Goal: Find specific page/section: Find specific page/section

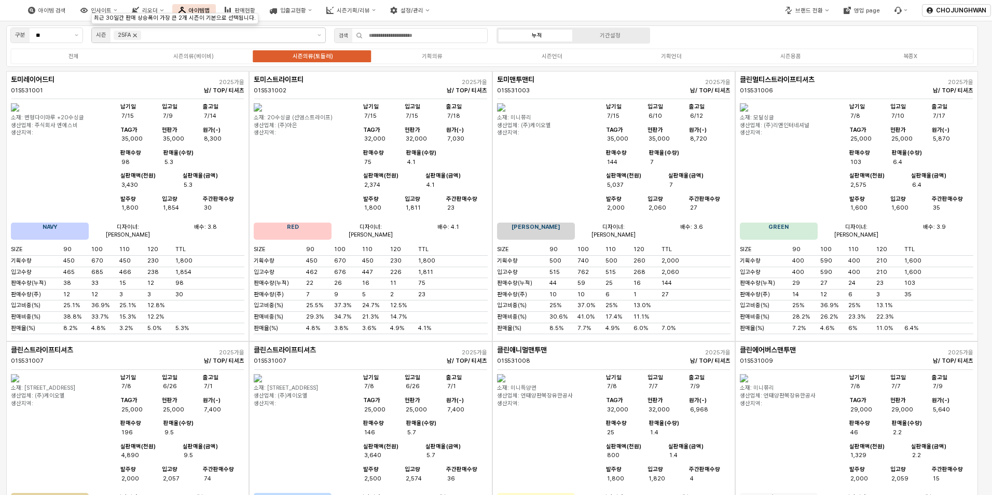
click at [135, 35] on icon "Remove 25FA" at bounding box center [135, 36] width 4 height 4
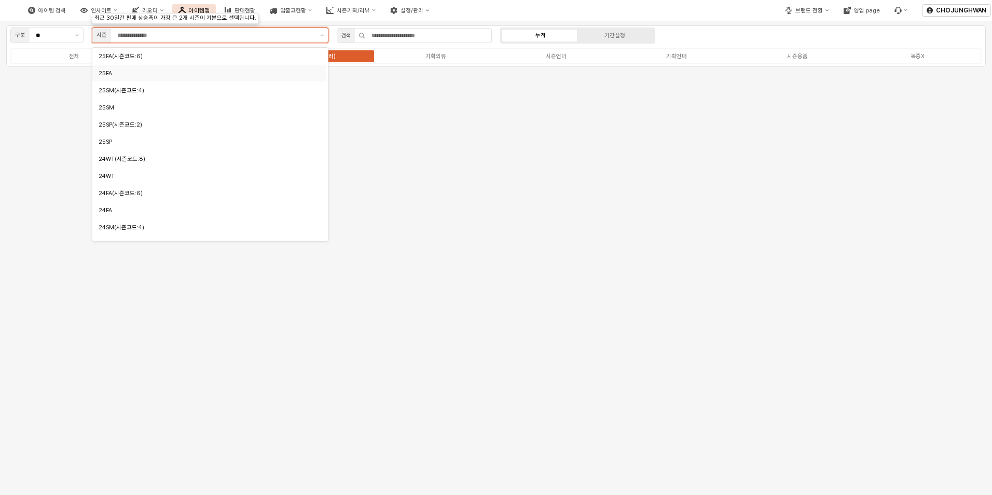
scroll to position [52, 0]
click at [155, 158] on div "24WT" at bounding box center [206, 158] width 215 height 8
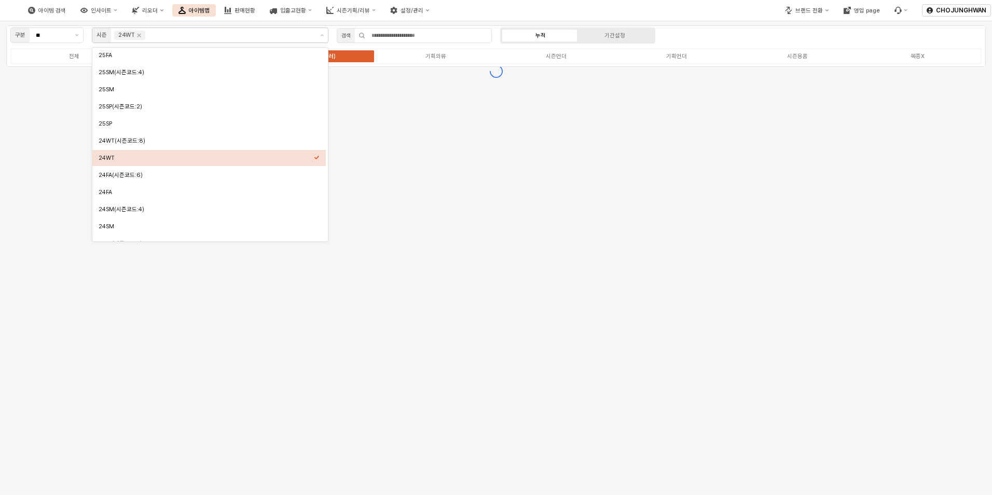
click at [410, 151] on div "구분 ** 시즌 24WT 검색 누적 기간설정 전체 시즌의류(베이비) 시즌의류(토들러) 기획의류 시즌언더 기획언더 시즌용품 복종X" at bounding box center [496, 257] width 992 height 473
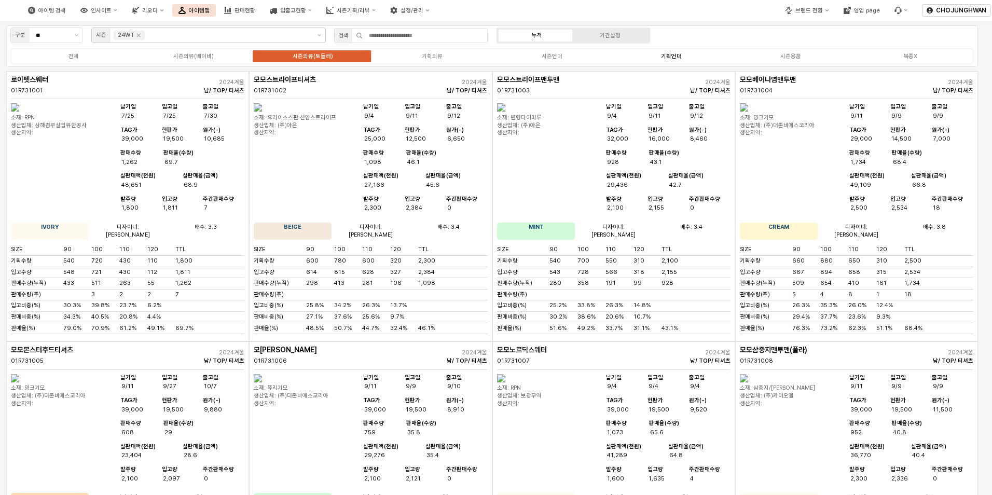
click at [662, 58] on div "기획언더" at bounding box center [671, 56] width 21 height 7
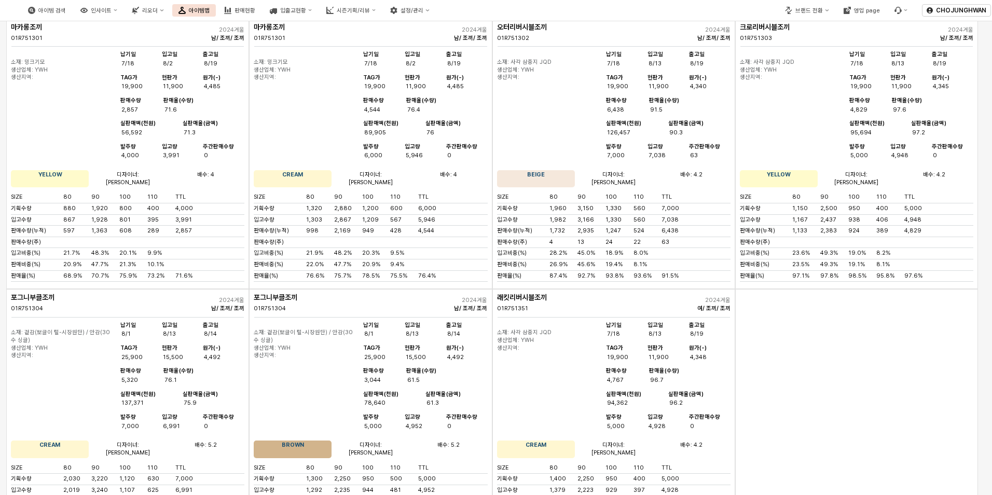
scroll to position [0, 0]
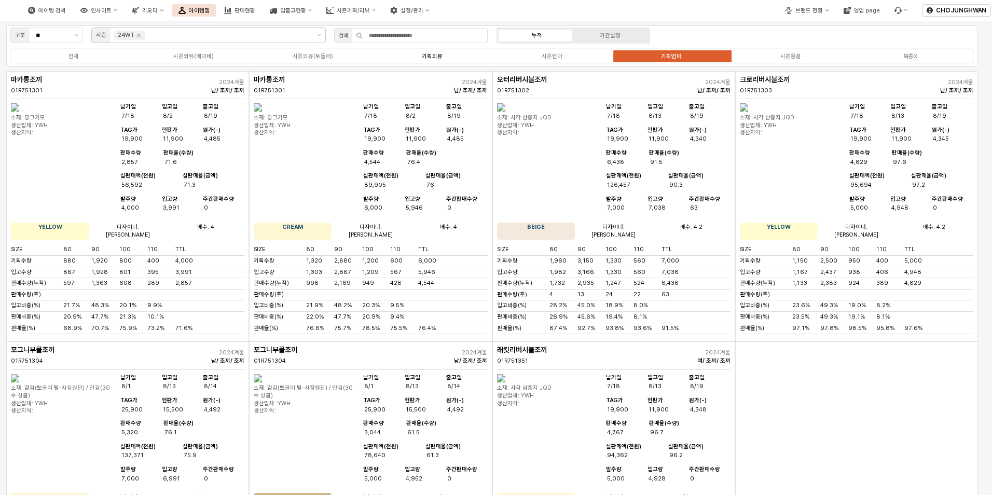
click at [442, 58] on div "기획의류" at bounding box center [432, 56] width 21 height 7
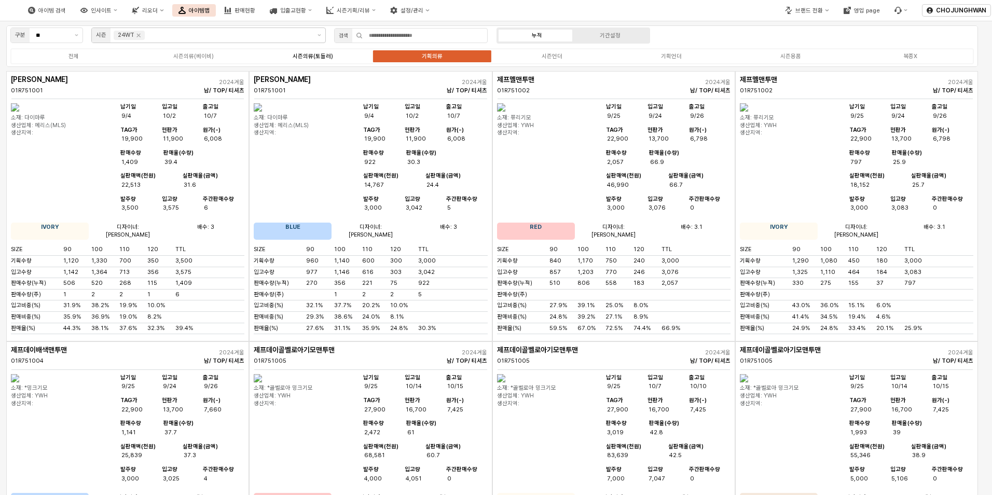
click at [297, 59] on div "시즌의류(토들러)" at bounding box center [312, 56] width 40 height 7
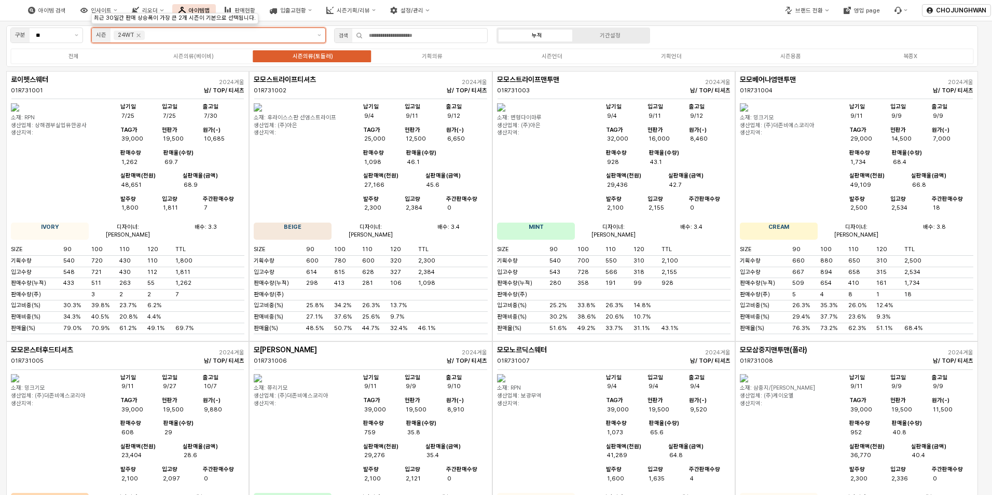
click at [136, 39] on div "24WT" at bounding box center [129, 35] width 31 height 9
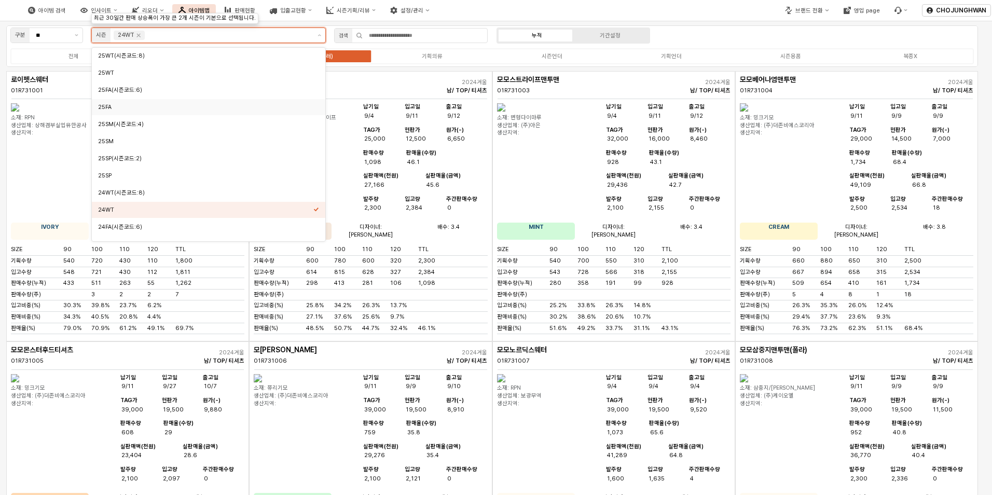
click at [125, 106] on div "25FA" at bounding box center [205, 107] width 215 height 8
click at [136, 38] on icon "Remove 24WT" at bounding box center [138, 35] width 8 height 8
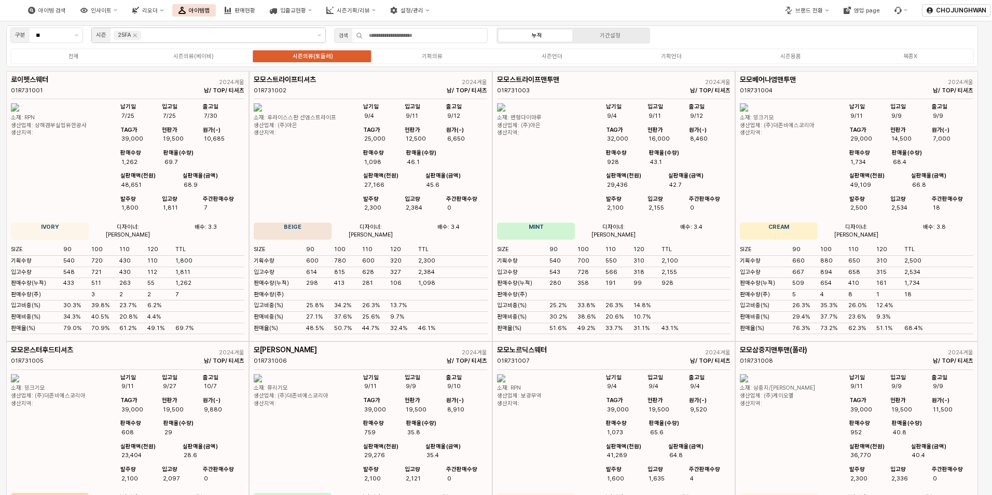
click at [696, 9] on div "아이템 검색 인사이트 리오더 아이템맵 판매현황 입출고현황 시즌기획/리뷰 설정/관리" at bounding box center [372, 10] width 744 height 22
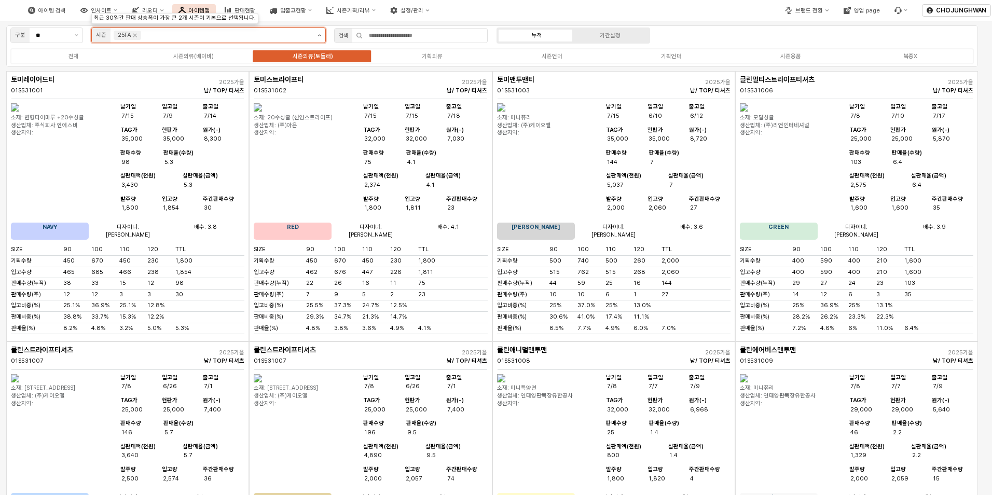
click at [314, 35] on button "제안 사항 표시" at bounding box center [319, 35] width 12 height 15
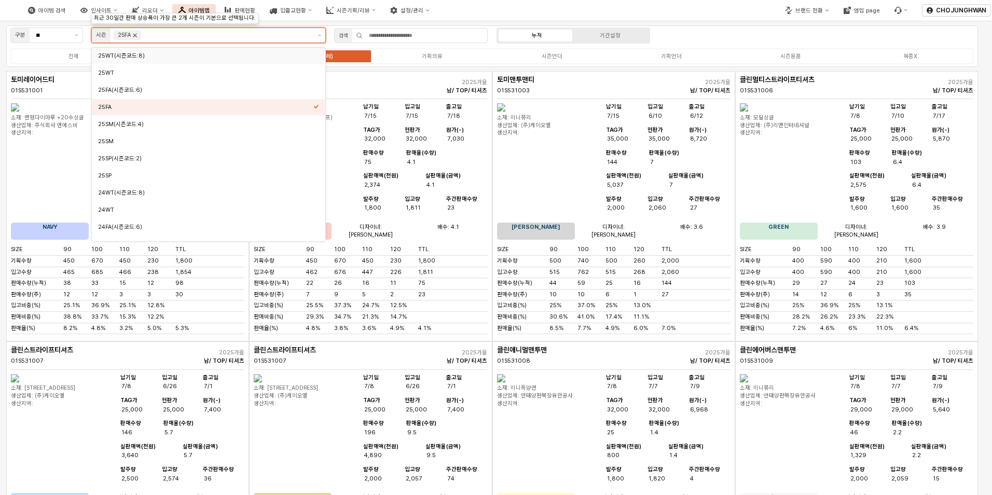
click at [136, 37] on icon "Remove 25FA" at bounding box center [135, 35] width 8 height 8
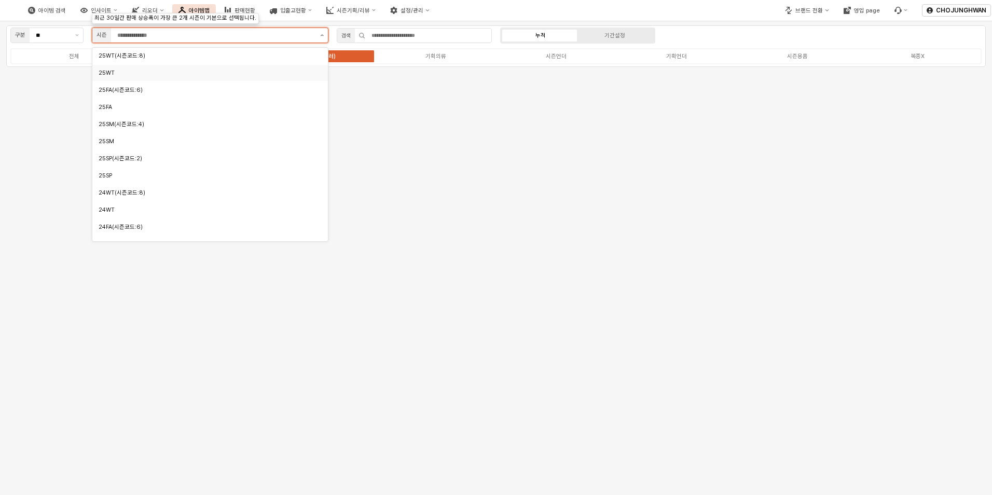
click at [320, 34] on icon "제안 사항 표시" at bounding box center [322, 35] width 4 height 2
click at [176, 101] on div "25FA" at bounding box center [209, 107] width 235 height 16
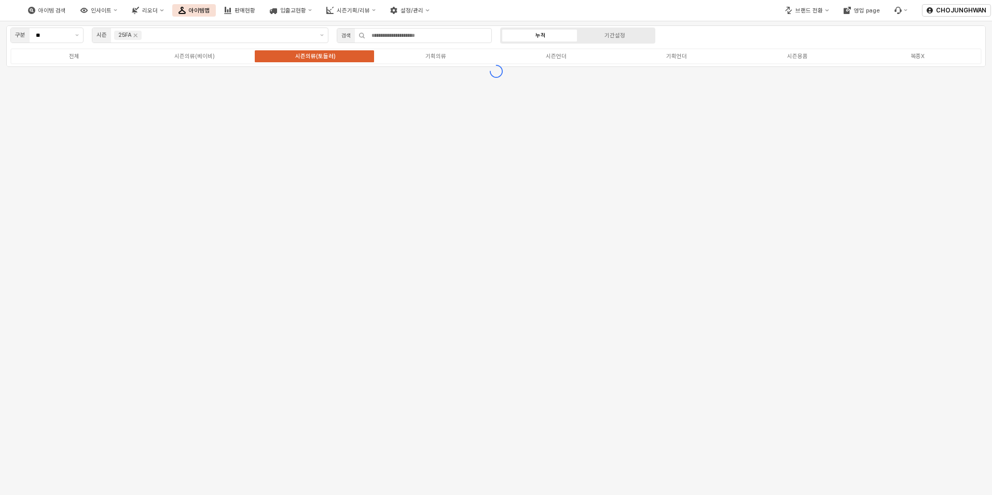
click at [454, 147] on div "구분 ** 시즌 25FA 검색 누적 기간설정 전체 시즌의류(베이비) 시즌의류(토들러) 기획의류 시즌언더 기획언더 시즌용품 복종X" at bounding box center [496, 257] width 992 height 473
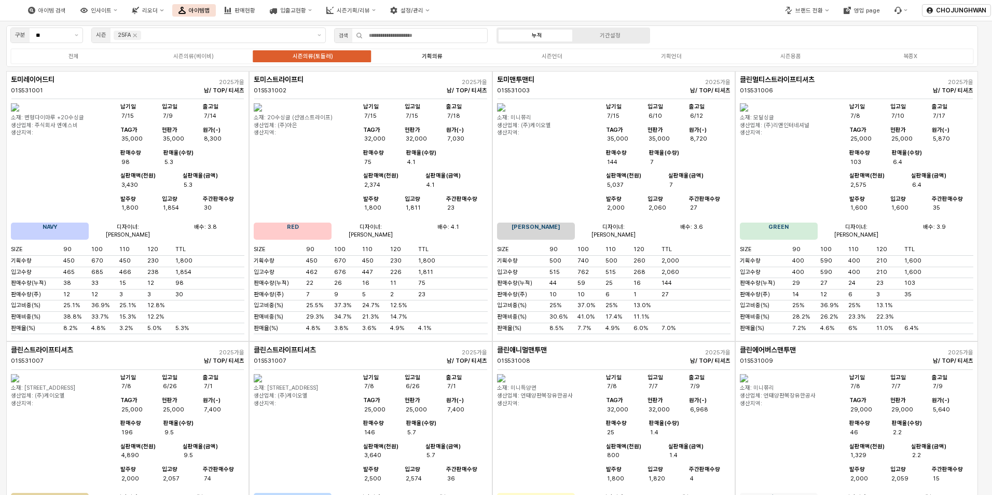
click at [429, 60] on label "기획의류" at bounding box center [431, 56] width 119 height 9
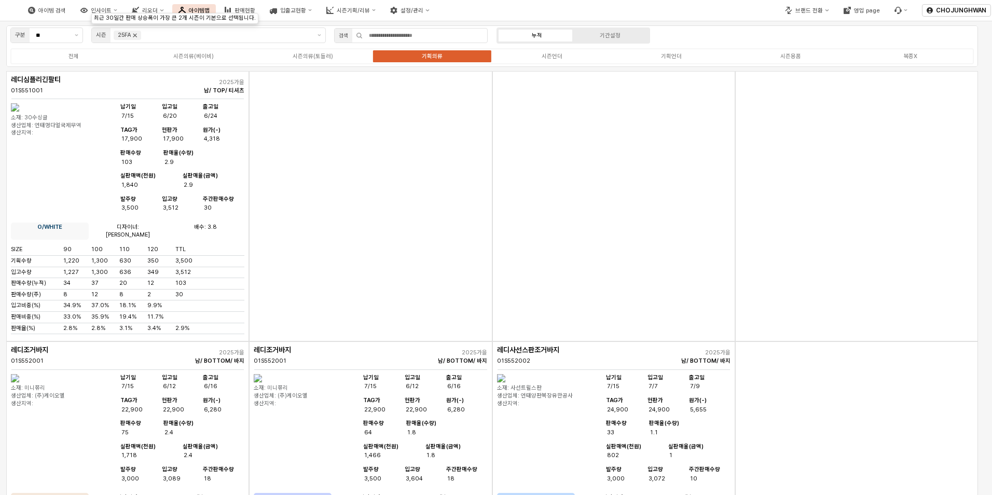
click at [138, 36] on icon "Remove 25FA" at bounding box center [135, 35] width 8 height 8
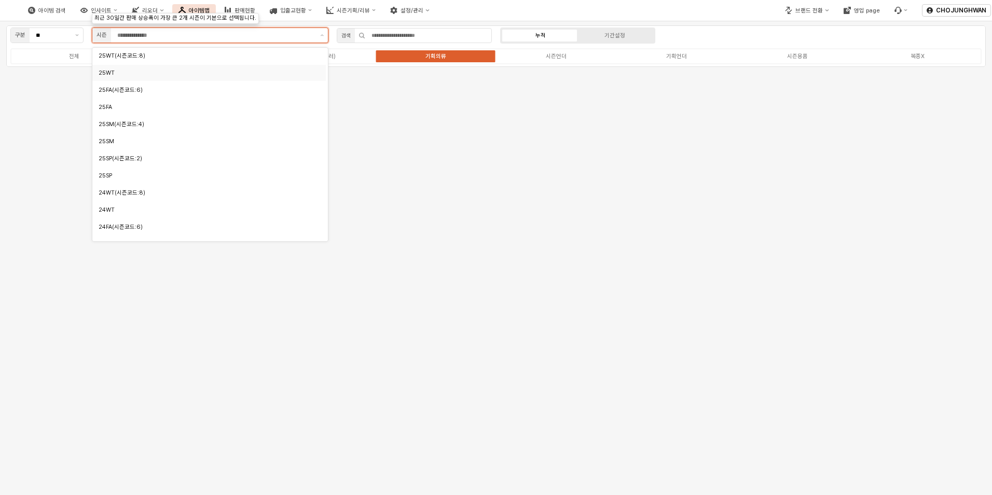
click at [142, 73] on div "25WT" at bounding box center [206, 73] width 215 height 8
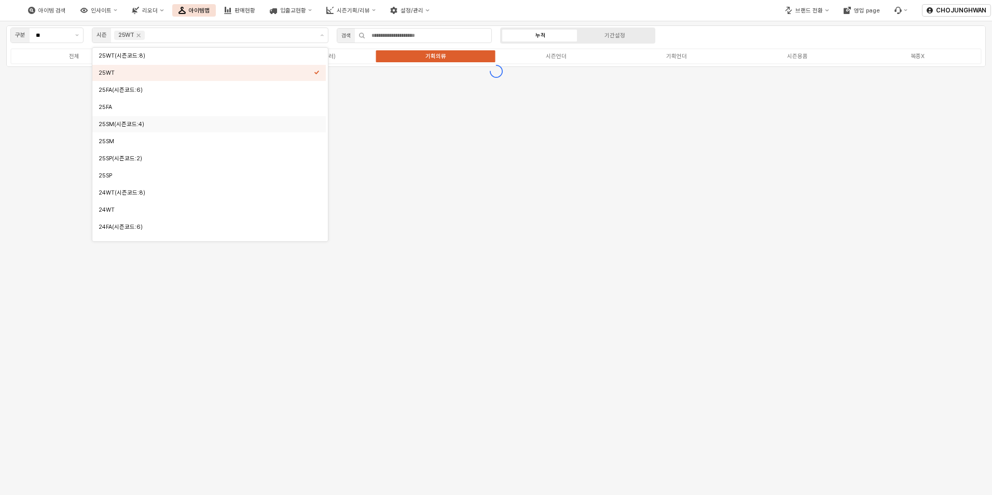
click at [410, 159] on div "구분 ** 시즌 25WT 검색 누적 기간설정 전체 시즌의류(베이비) 시즌의류(토들러) 기획의류 시즌언더 기획언더 시즌용품 복종X" at bounding box center [496, 257] width 992 height 473
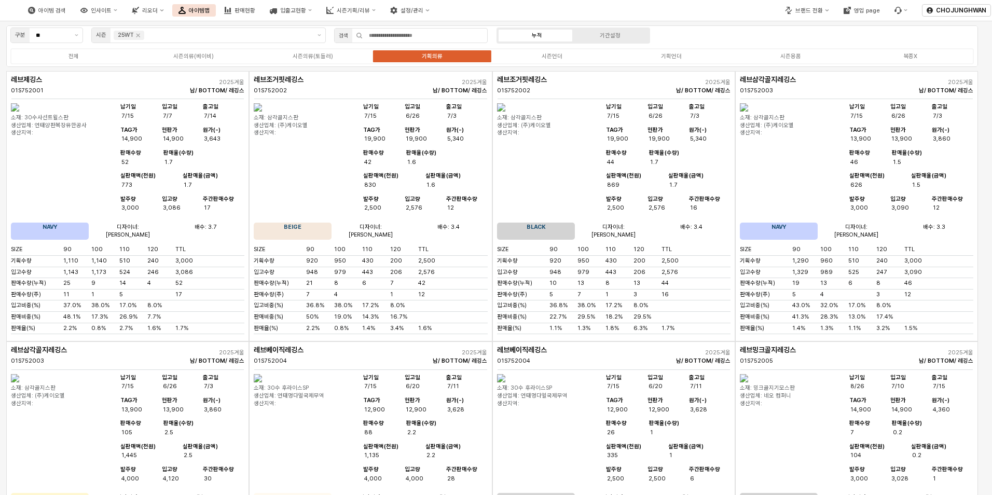
click at [133, 364] on div "01S752003" at bounding box center [81, 361] width 140 height 8
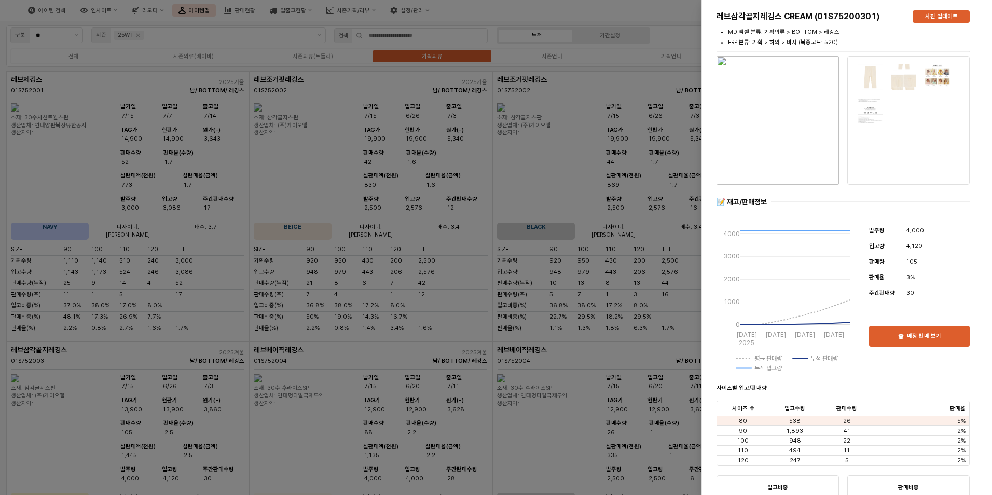
click at [559, 355] on div at bounding box center [496, 247] width 992 height 495
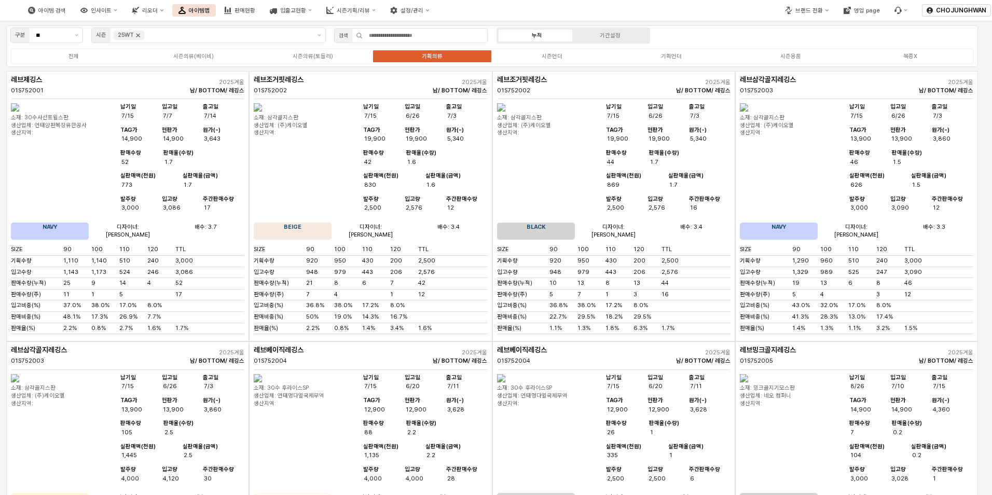
click at [139, 38] on icon "Remove 25WT" at bounding box center [138, 35] width 8 height 8
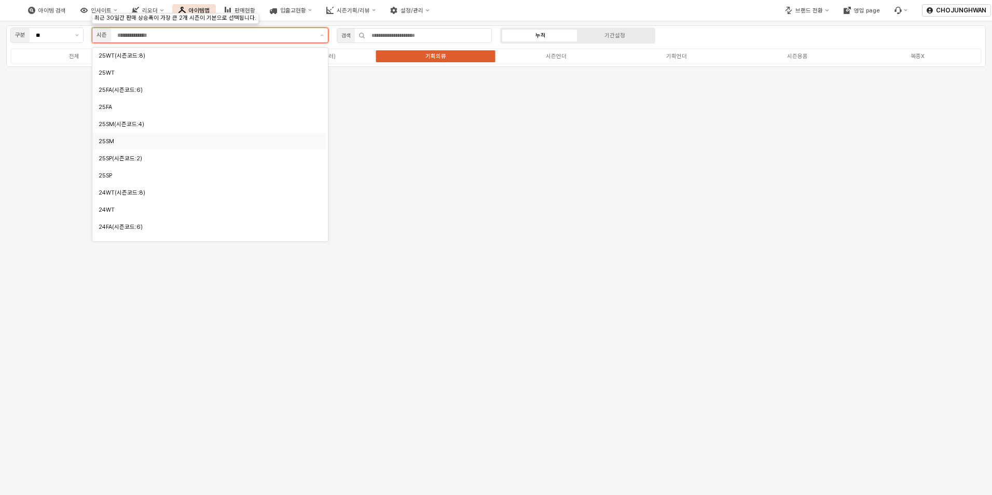
click at [118, 145] on div "25SM" at bounding box center [206, 141] width 215 height 8
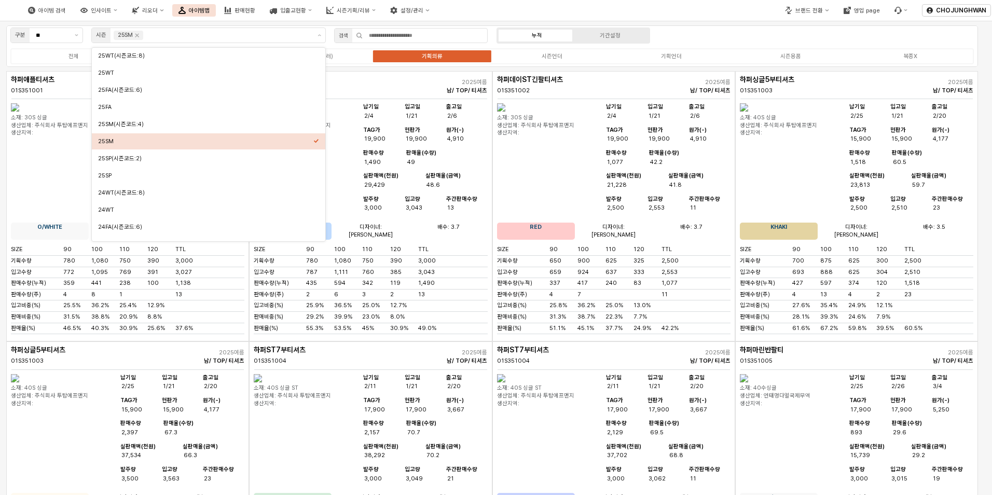
click at [504, 5] on div "아이템 검색 인사이트 리오더 아이템맵 판매현황 입출고현황 시즌기획/리뷰 설정/관리" at bounding box center [372, 10] width 744 height 22
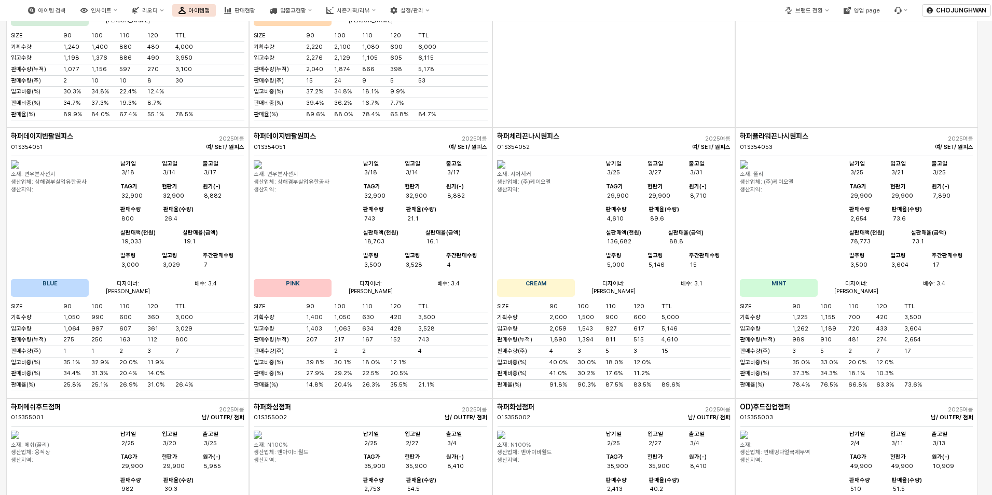
scroll to position [5071, 0]
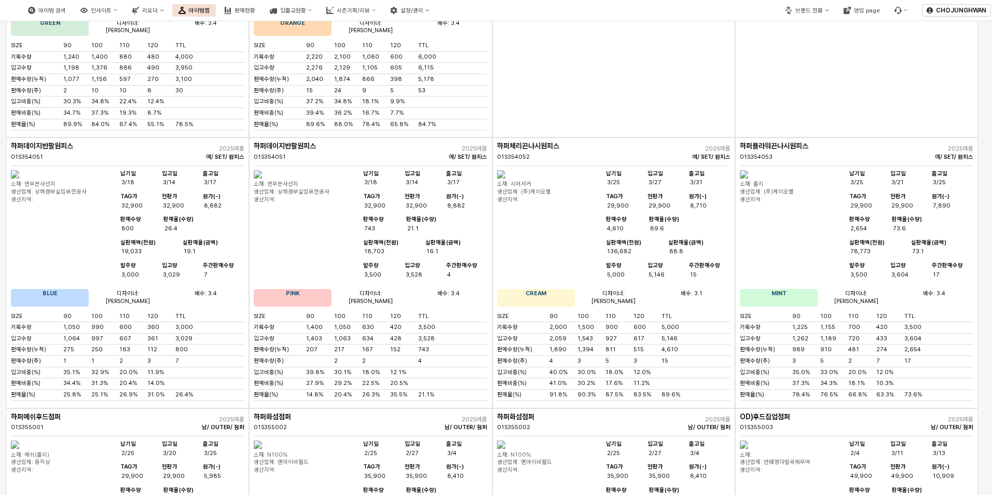
click at [611, 137] on div "App Frame" at bounding box center [613, 2] width 243 height 270
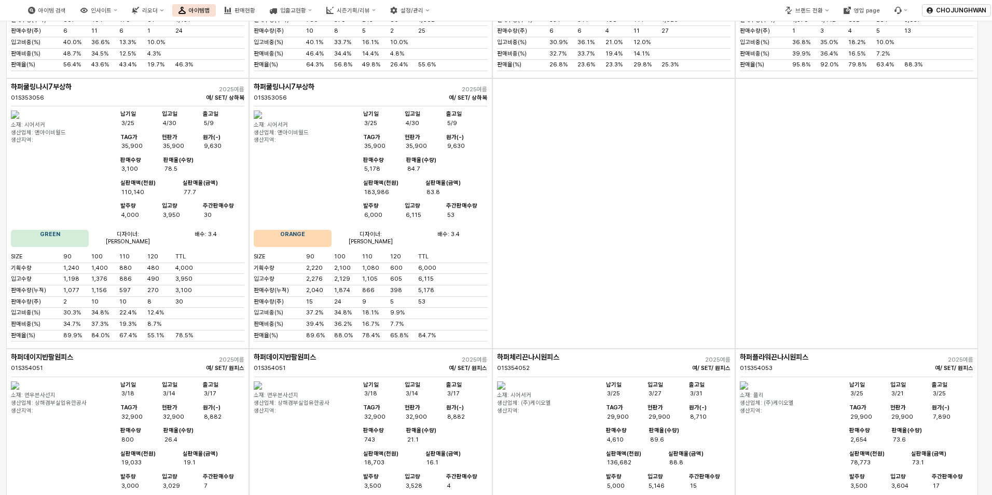
scroll to position [4864, 0]
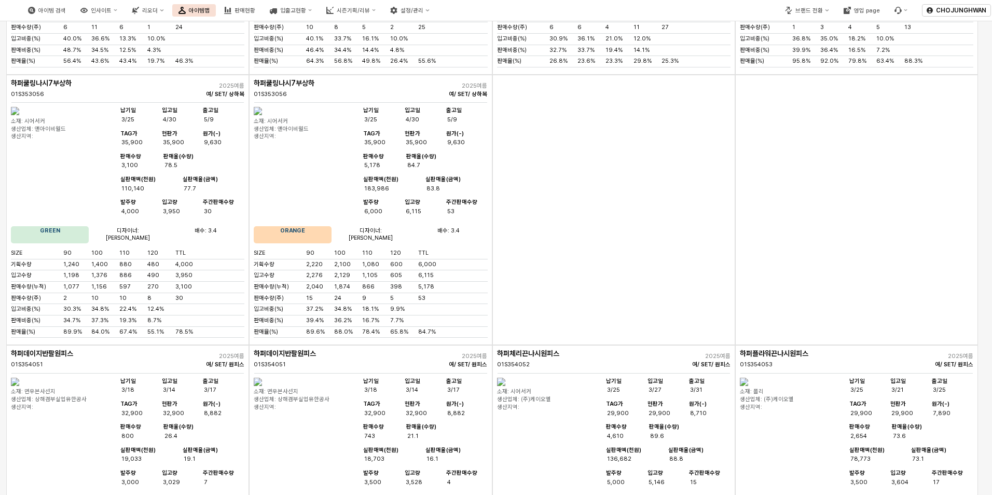
click at [546, 307] on div "App Frame" at bounding box center [613, 210] width 243 height 270
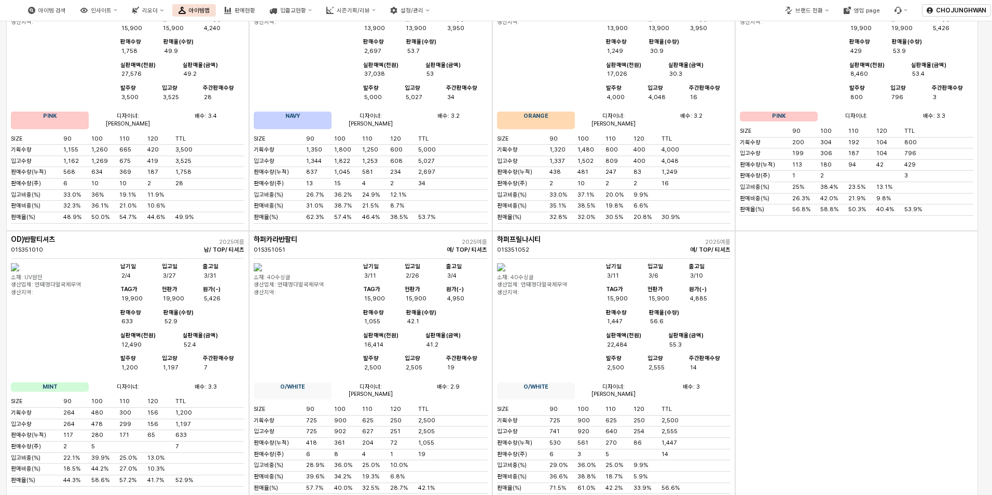
scroll to position [0, 0]
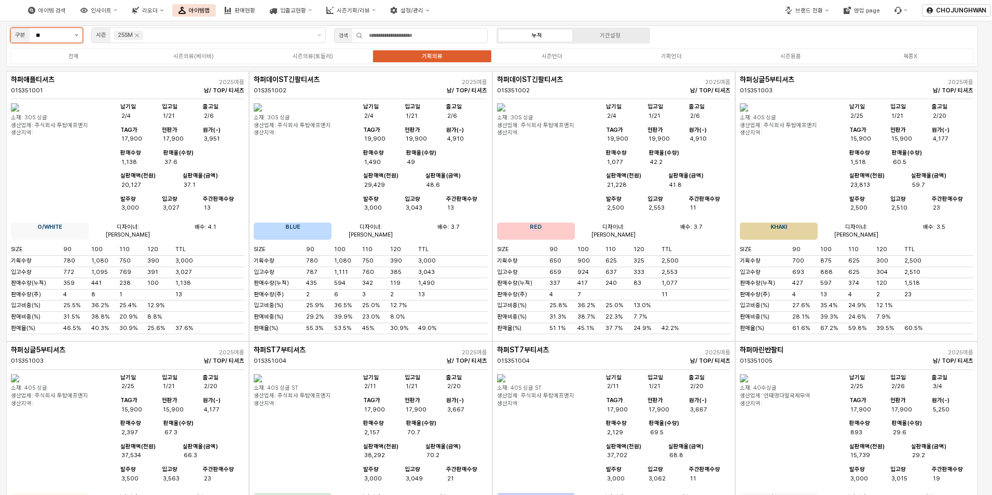
click at [77, 33] on button "제안 사항 표시" at bounding box center [77, 35] width 12 height 15
click at [68, 71] on div "[DEMOGRAPHIC_DATA]" at bounding box center [43, 73] width 53 height 8
type input "***"
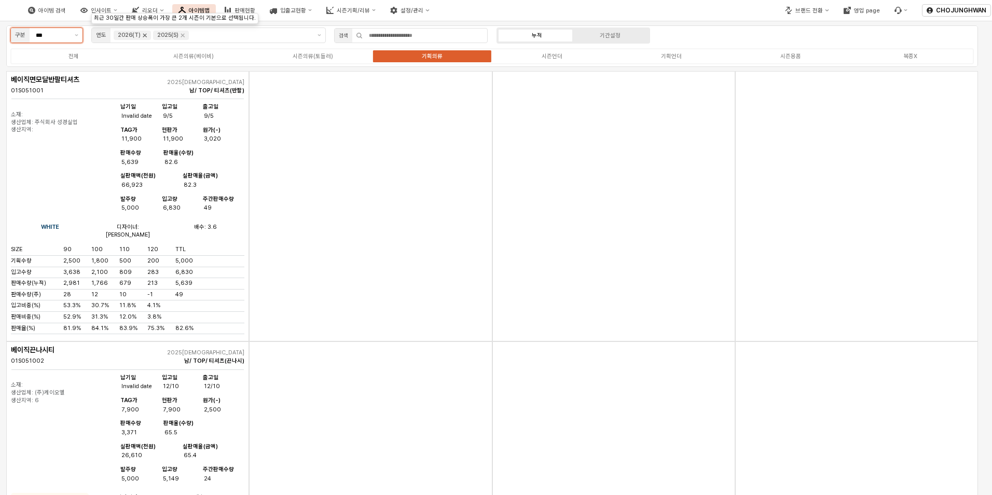
click at [144, 35] on icon "Remove 2026(T)" at bounding box center [145, 35] width 8 height 8
click at [673, 55] on div "기획언더" at bounding box center [671, 56] width 21 height 7
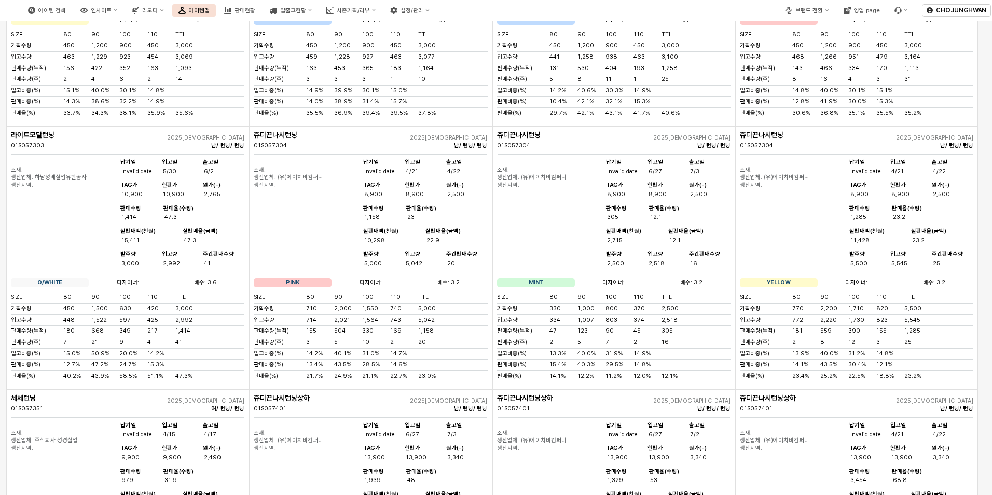
scroll to position [259, 0]
